Goal: Navigation & Orientation: Go to known website

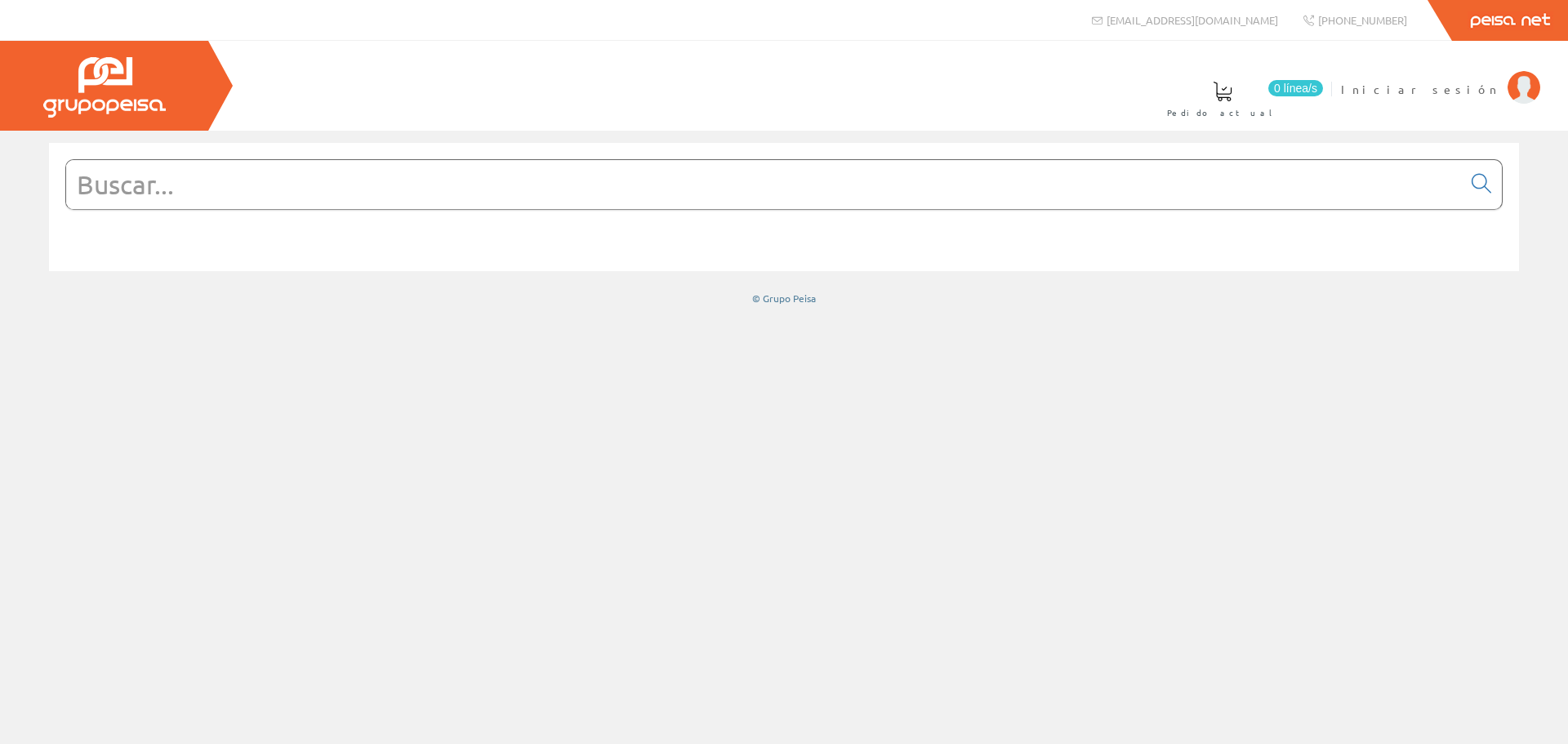
click at [194, 113] on div at bounding box center [104, 85] width 209 height 90
click at [1539, 19] on link "Peisa Net" at bounding box center [1509, 20] width 116 height 40
